Goal: Information Seeking & Learning: Learn about a topic

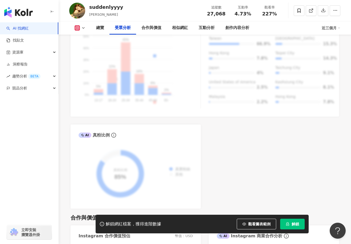
click at [276, 144] on div "AI Instagram 受眾樣貌分析 受眾主要性別 男性 76% 受眾主要年齡 25-34 歲 76% 受眾年齡及性別分布 男性 女性 50% 50% 40…" at bounding box center [205, 90] width 269 height 235
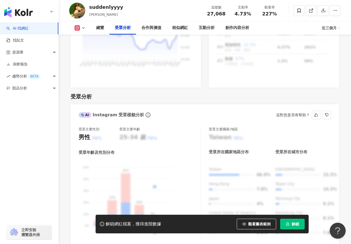
scroll to position [482, 0]
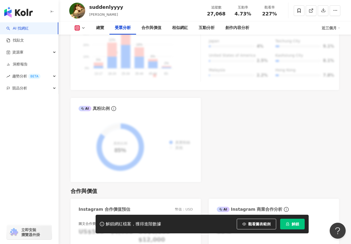
click at [320, 182] on div "AI Instagram 受眾樣貌分析 受眾主要性別 男性 76% 受眾主要年齡 25-34 歲 76% 受眾年齡及性別分布 男性 女性 50% 50% 40…" at bounding box center [205, 64] width 269 height 235
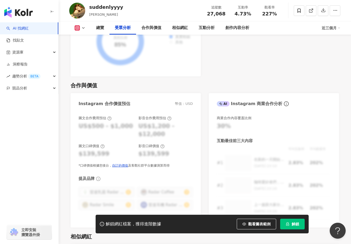
scroll to position [668, 0]
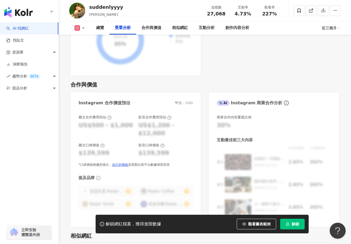
drag, startPoint x: 0, startPoint y: 173, endPoint x: 58, endPoint y: 175, distance: 58.4
click at [58, 175] on div "AI 找網紅 找貼文 資源庫 洞察報告 趨勢分析 BETA 競品分析 立即安裝 瀏覽器外掛" at bounding box center [29, 133] width 59 height 222
click at [0, 163] on div "AI 找網紅 找貼文 資源庫 洞察報告 趨勢分析 BETA 競品分析 立即安裝 瀏覽器外掛" at bounding box center [29, 133] width 59 height 222
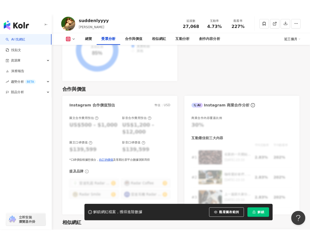
scroll to position [693, 0]
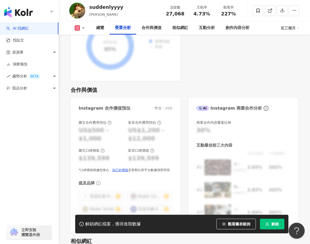
click at [212, 86] on div "合作與價值" at bounding box center [184, 89] width 227 height 7
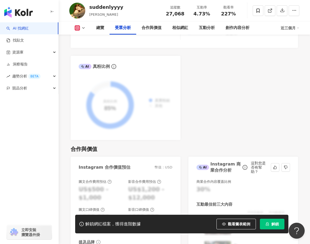
scroll to position [560, 0]
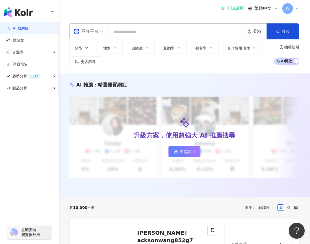
drag, startPoint x: 158, startPoint y: 66, endPoint x: 162, endPoint y: 63, distance: 5.1
click at [158, 66] on div "類型 性別 追蹤數 互動率 觀看率 合作費用預估 更多篩選" at bounding box center [170, 55] width 202 height 25
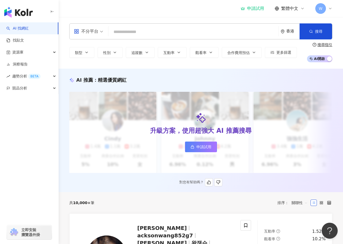
click at [173, 17] on header "申請試用 繁體中文 W" at bounding box center [201, 8] width 284 height 17
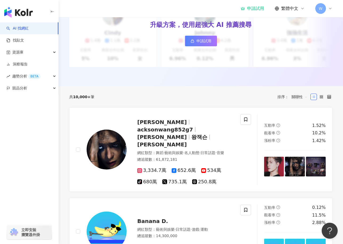
scroll to position [107, 0]
